Goal: Task Accomplishment & Management: Use online tool/utility

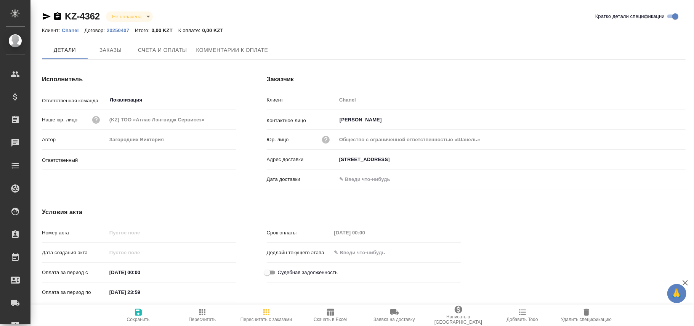
type input "Загородних Виктория"
click at [110, 54] on span "Заказы" at bounding box center [110, 51] width 37 height 10
click at [326, 140] on icon "button" at bounding box center [326, 140] width 8 height 8
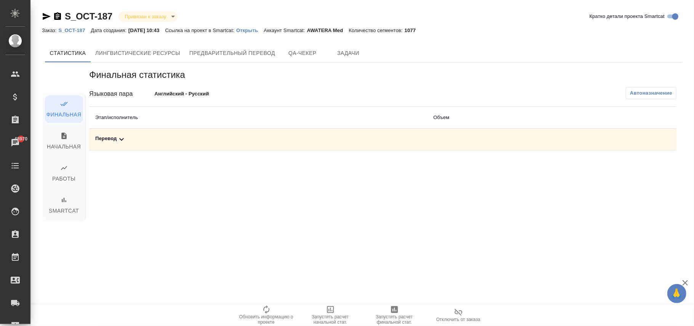
click at [78, 30] on p "S_OCT-187" at bounding box center [74, 30] width 32 height 6
click at [671, 93] on span "Автоназначение" at bounding box center [651, 93] width 42 height 8
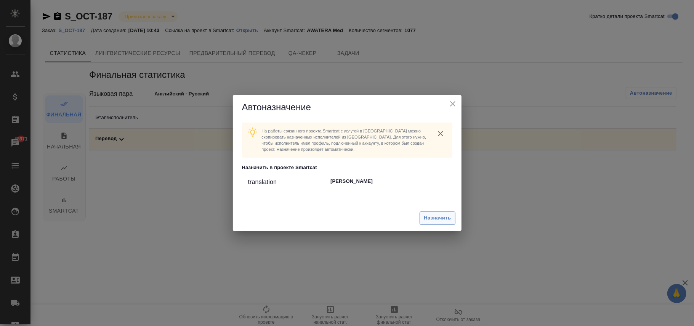
click at [445, 217] on span "Назначить" at bounding box center [437, 217] width 27 height 9
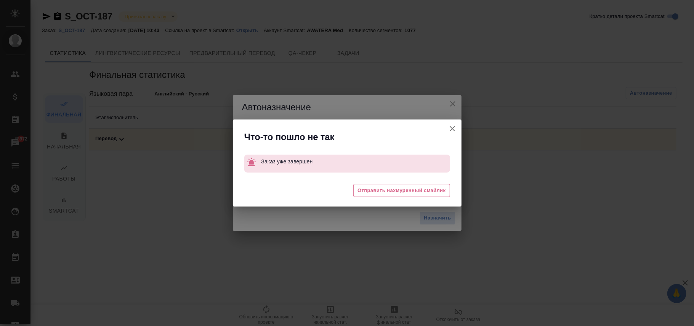
click at [452, 130] on icon "button" at bounding box center [452, 128] width 9 height 9
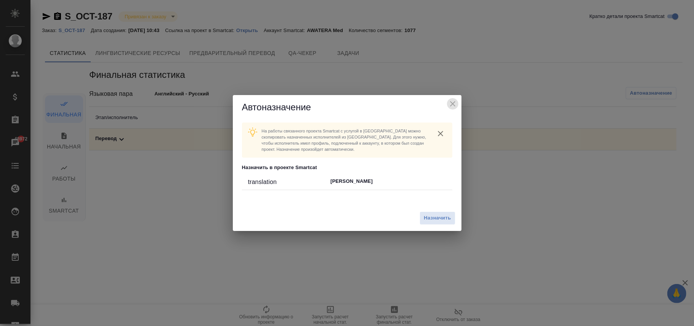
click at [451, 101] on icon "close" at bounding box center [452, 103] width 9 height 9
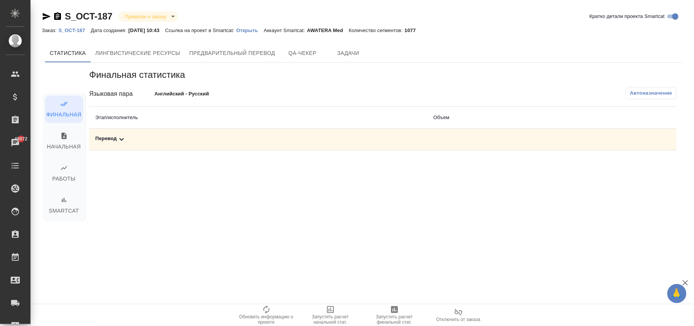
click at [660, 90] on span "Автоназначение" at bounding box center [651, 93] width 42 height 8
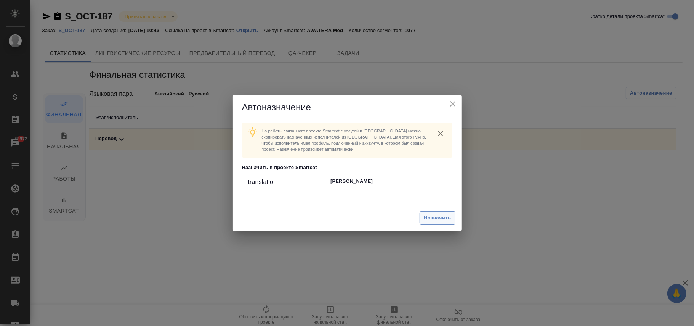
click at [435, 219] on span "Назначить" at bounding box center [437, 217] width 27 height 9
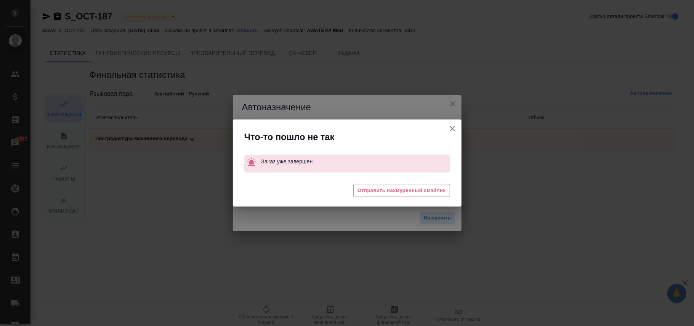
click at [451, 128] on icon "button" at bounding box center [452, 128] width 9 height 9
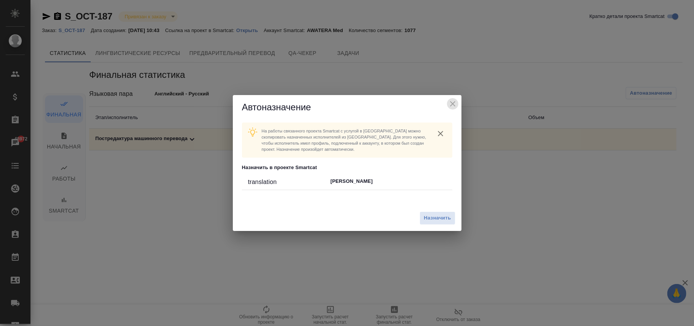
click at [453, 106] on icon "close" at bounding box center [452, 103] width 9 height 9
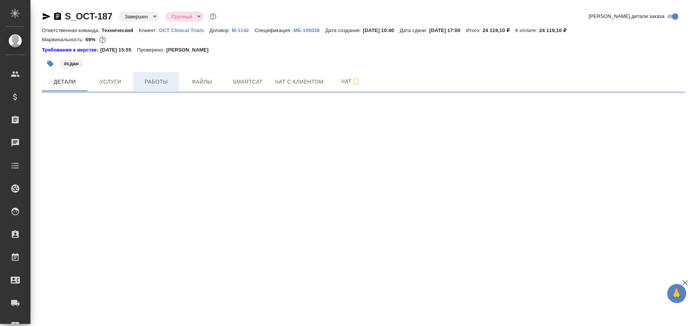
click at [159, 81] on span "Работы" at bounding box center [156, 82] width 37 height 10
select select "RU"
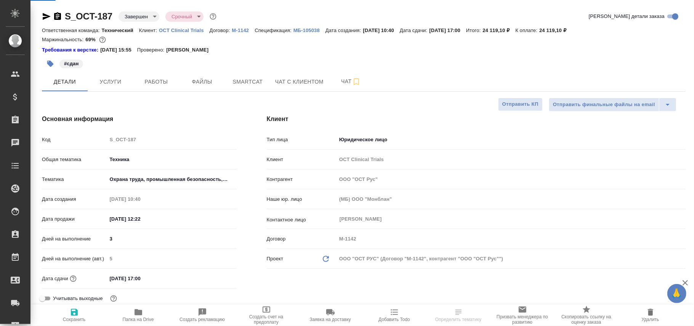
type textarea "x"
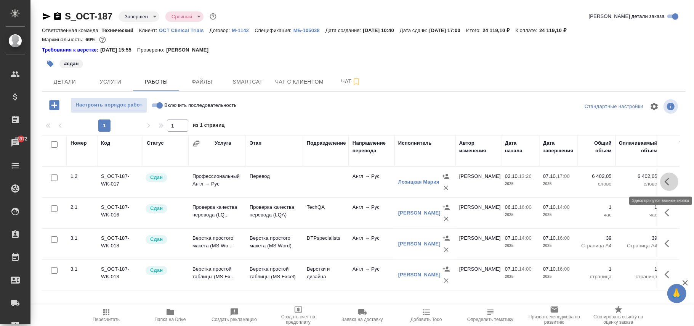
click at [667, 181] on icon "button" at bounding box center [669, 181] width 9 height 9
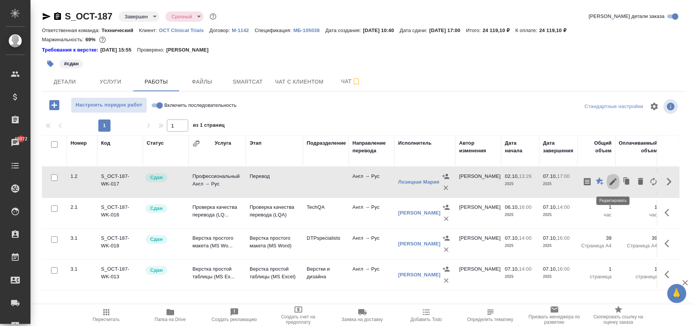
click at [616, 182] on icon "button" at bounding box center [613, 181] width 9 height 9
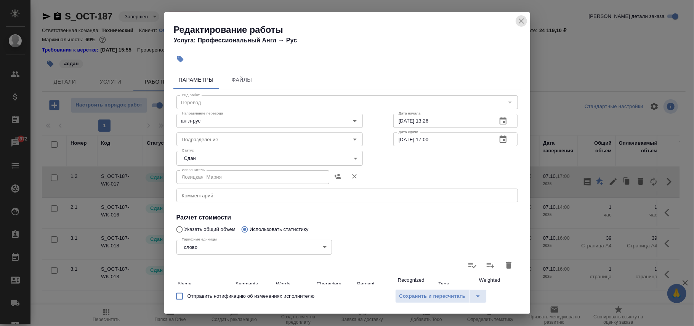
click at [521, 23] on icon "close" at bounding box center [521, 20] width 9 height 9
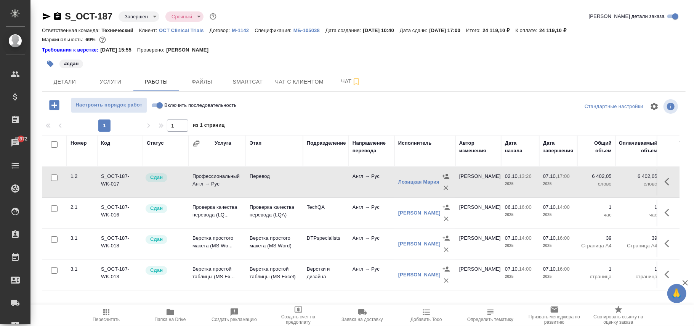
click at [306, 183] on td at bounding box center [326, 181] width 46 height 27
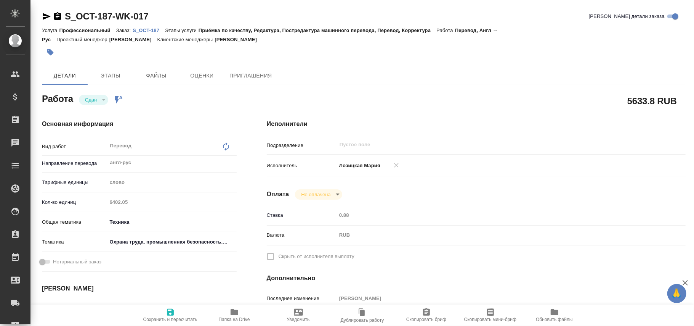
type textarea "x"
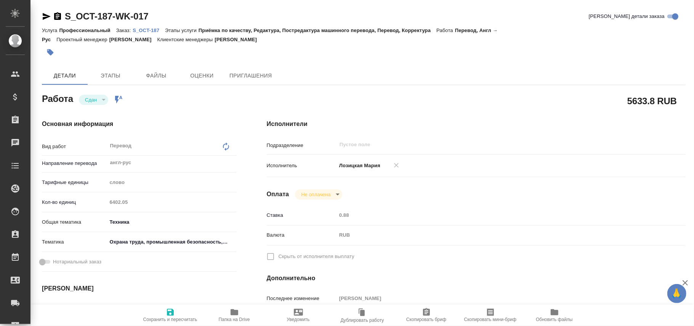
type textarea "x"
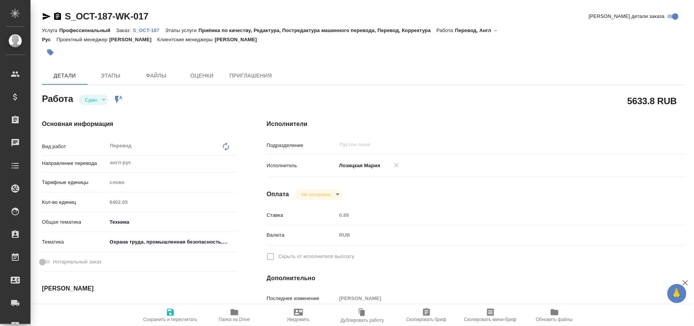
type textarea "x"
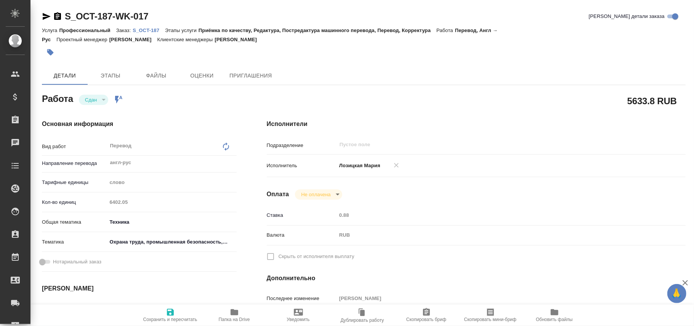
click at [221, 142] on div "Перевод x ​" at bounding box center [164, 147] width 115 height 18
type textarea "x"
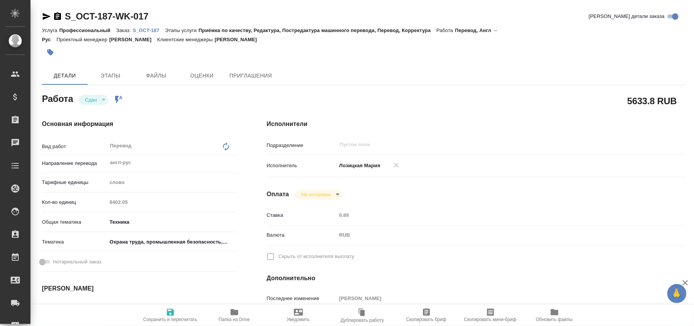
type textarea "x"
click at [228, 145] on icon at bounding box center [225, 146] width 9 height 9
type textarea "x"
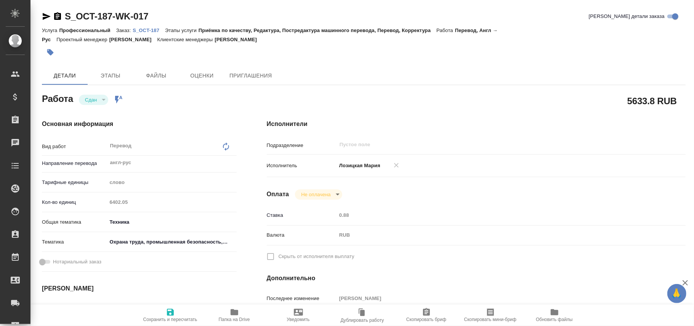
type textarea "x"
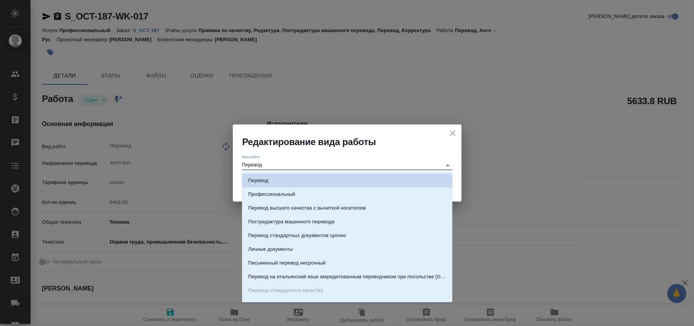
click at [316, 164] on input "Перевод" at bounding box center [340, 164] width 196 height 9
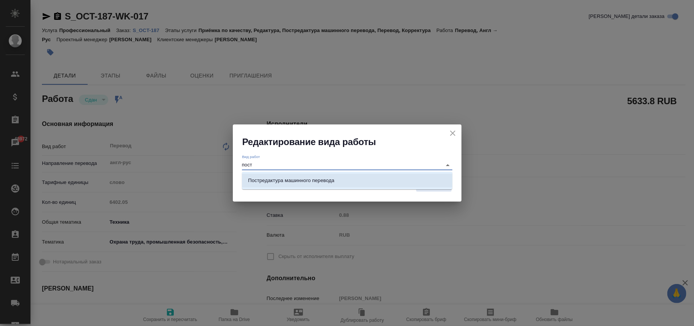
click at [317, 182] on p "Постредактура машинного перевода" at bounding box center [291, 181] width 86 height 8
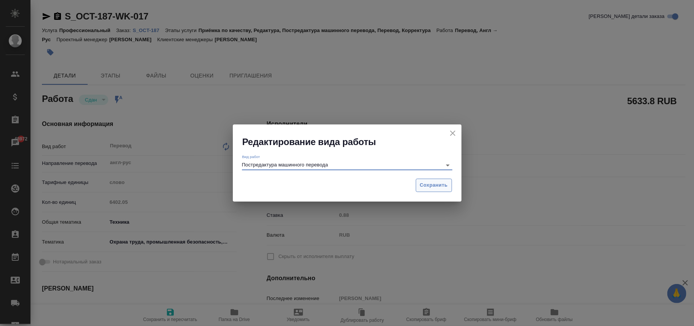
type input "Постредактура машинного перевода"
click at [430, 186] on span "Сохранить" at bounding box center [434, 185] width 28 height 9
type textarea "x"
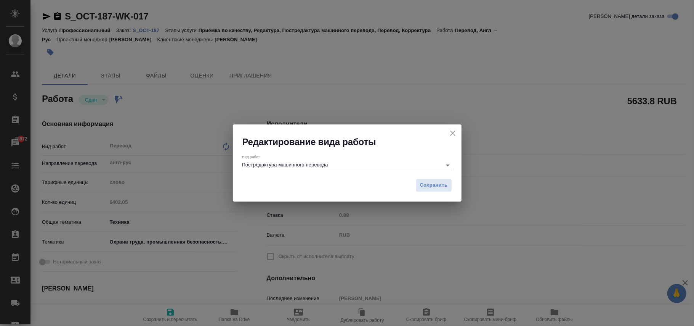
type textarea "x"
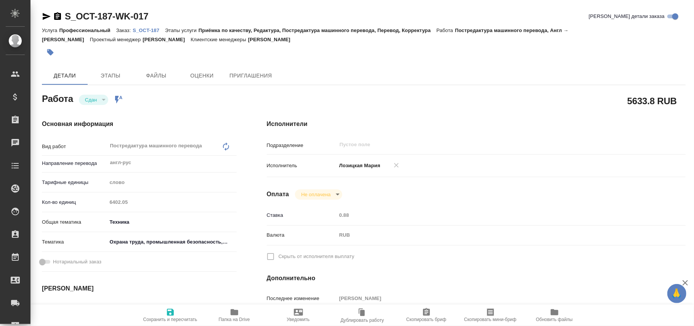
type textarea "x"
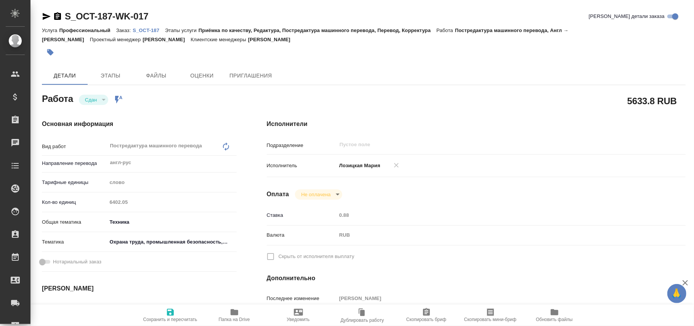
type textarea "x"
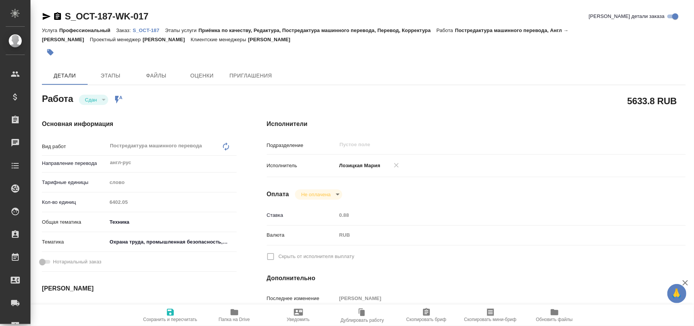
type textarea "x"
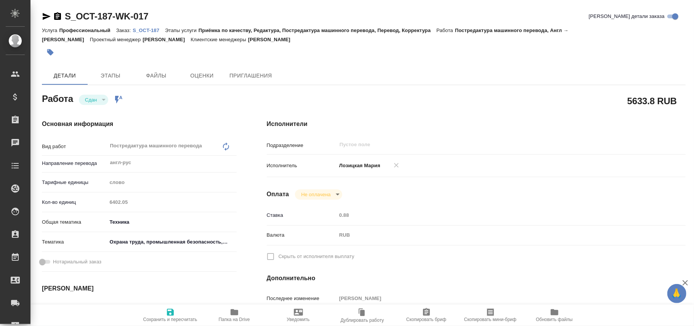
type textarea "x"
